Goal: Go to known website: Access a specific website the user already knows

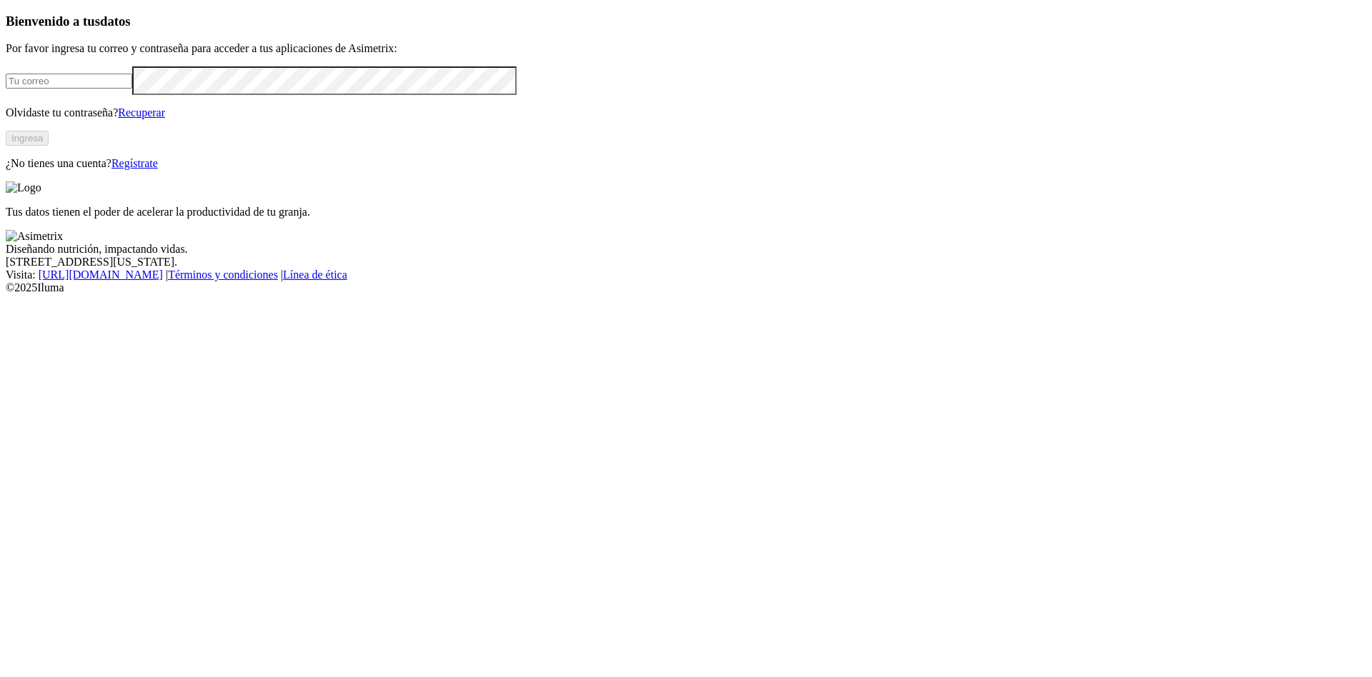
type input "[PERSON_NAME][EMAIL_ADDRESS][PERSON_NAME][DOMAIN_NAME]"
click at [49, 146] on button "Ingresa" at bounding box center [27, 138] width 43 height 15
